Goal: Transaction & Acquisition: Download file/media

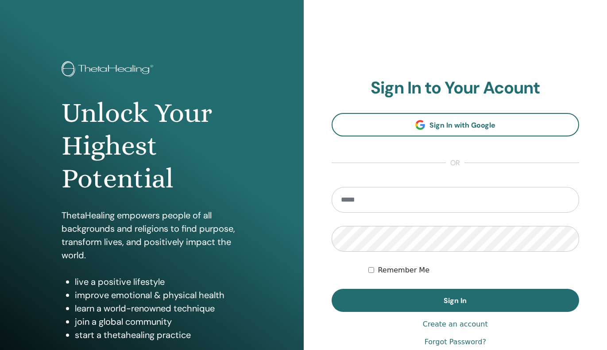
click at [358, 201] on input "email" at bounding box center [456, 200] width 248 height 26
type input "**********"
click at [332, 289] on button "Sign In" at bounding box center [456, 300] width 248 height 23
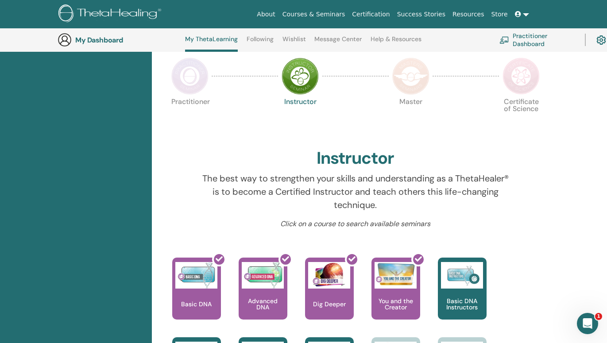
scroll to position [245, 0]
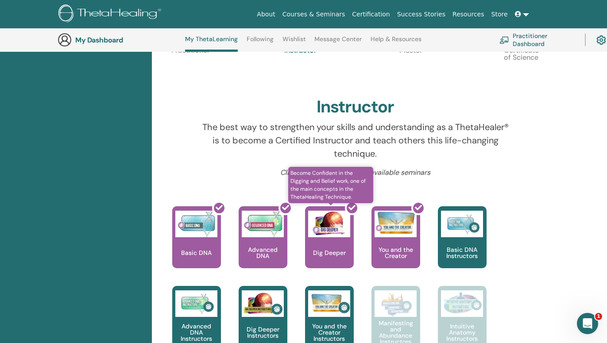
click at [333, 237] on div at bounding box center [334, 241] width 49 height 80
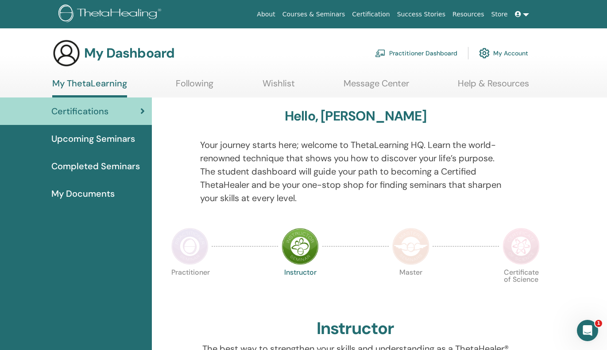
click at [119, 167] on span "Completed Seminars" at bounding box center [95, 165] width 89 height 13
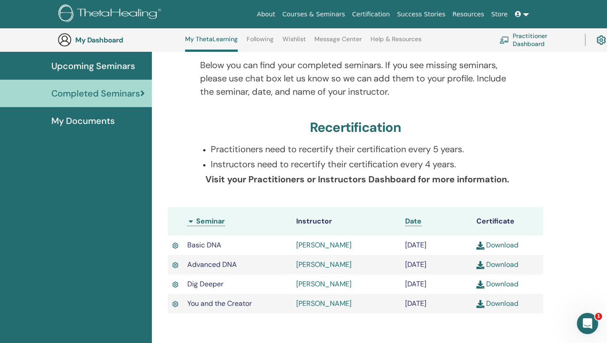
scroll to position [112, 0]
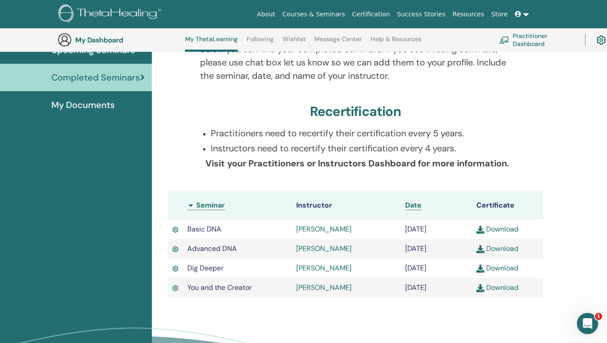
click at [502, 268] on link "Download" at bounding box center [497, 267] width 42 height 9
click at [506, 289] on link "Download" at bounding box center [497, 287] width 42 height 9
drag, startPoint x: 132, startPoint y: 228, endPoint x: 139, endPoint y: 226, distance: 7.7
click at [132, 228] on div "Certifications Upcoming Seminars Completed Seminars My Documents" at bounding box center [76, 212] width 152 height 407
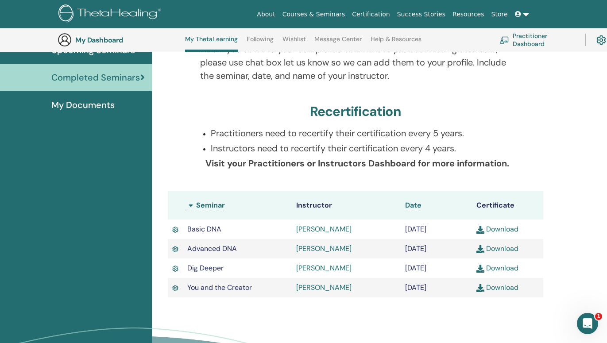
drag, startPoint x: 485, startPoint y: 227, endPoint x: 494, endPoint y: 231, distance: 10.1
click at [485, 227] on link "Download" at bounding box center [497, 228] width 42 height 9
click at [493, 251] on link "Download" at bounding box center [497, 248] width 42 height 9
click at [158, 159] on div "Completed Seminars Below you can find your completed seminars. If you see missi…" at bounding box center [355, 164] width 397 height 310
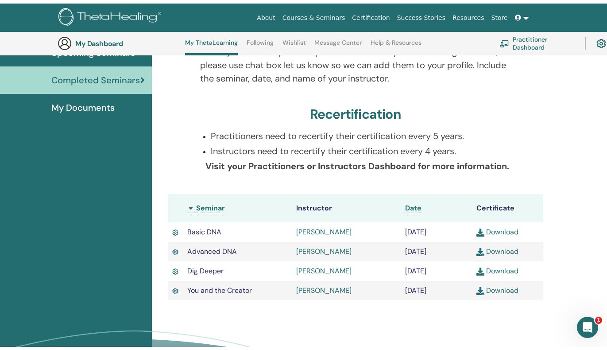
scroll to position [0, 0]
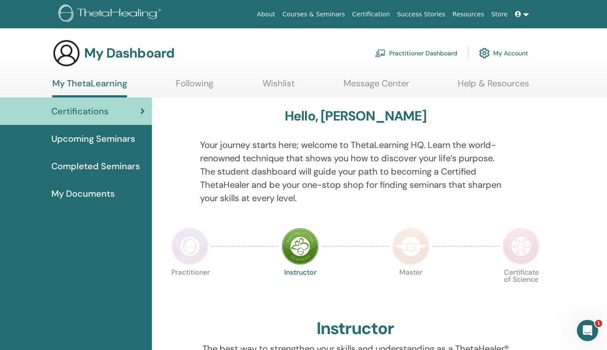
click at [105, 170] on span "Completed Seminars" at bounding box center [95, 165] width 89 height 13
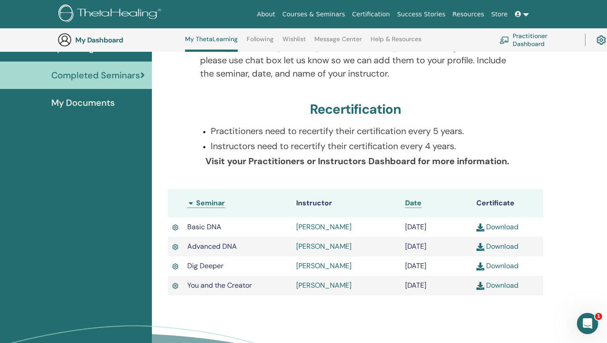
scroll to position [156, 0]
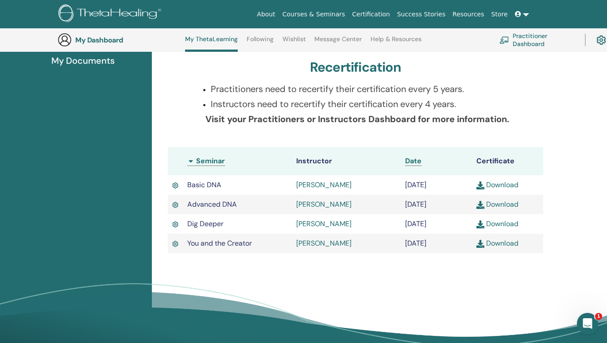
click at [493, 224] on link "Download" at bounding box center [497, 223] width 42 height 9
click at [499, 243] on link "Download" at bounding box center [497, 243] width 42 height 9
click at [581, 63] on div "Completed Seminars Below you can find your completed seminars. If you see missi…" at bounding box center [379, 168] width 455 height 407
